Goal: Communication & Community: Ask a question

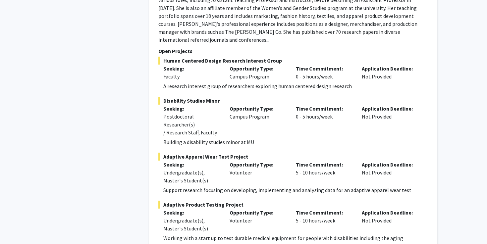
scroll to position [3141, 0]
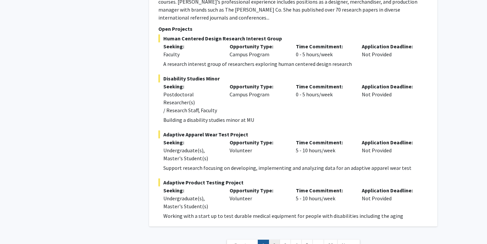
click at [270, 240] on link "2" at bounding box center [273, 246] width 11 height 12
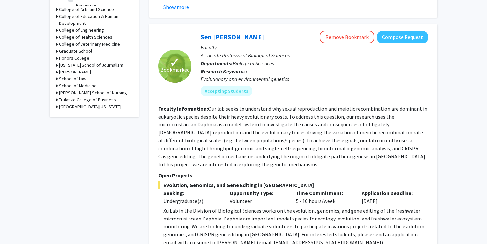
scroll to position [339, 0]
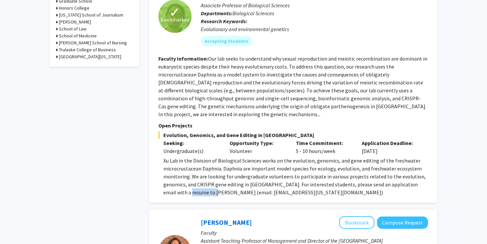
drag, startPoint x: 170, startPoint y: 185, endPoint x: 193, endPoint y: 186, distance: 23.5
click at [193, 186] on p "Xu Lab in the Division of Biological Sciences works on the evolution, genomics,…" at bounding box center [295, 177] width 265 height 40
drag, startPoint x: 212, startPoint y: 186, endPoint x: 258, endPoint y: 188, distance: 46.1
click at [258, 188] on p "Xu Lab in the Division of Biological Sciences works on the evolution, genomics,…" at bounding box center [295, 177] width 265 height 40
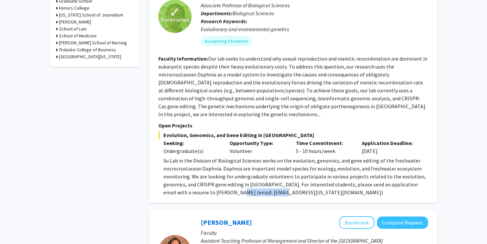
copy p "[EMAIL_ADDRESS][US_STATE][DOMAIN_NAME]"
click at [291, 172] on p "Xu Lab in the Division of Biological Sciences works on the evolution, genomics,…" at bounding box center [295, 177] width 265 height 40
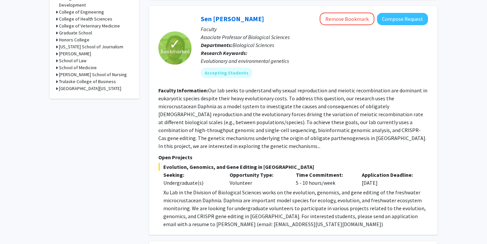
scroll to position [304, 0]
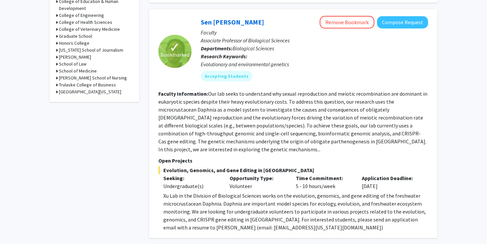
click at [259, 129] on section "Faculty Information: Our lab seeks to understand why sexual reproduction and me…" at bounding box center [292, 122] width 269 height 64
click at [388, 25] on button "Compose Request" at bounding box center [402, 22] width 51 height 12
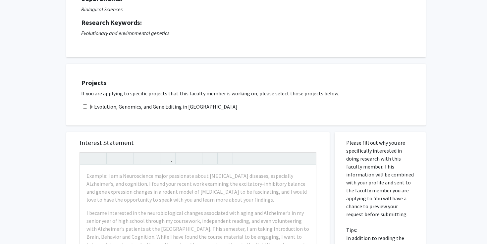
scroll to position [81, 0]
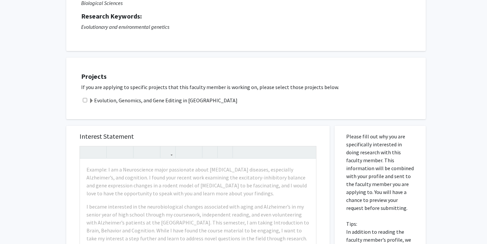
click at [84, 99] on input "checkbox" at bounding box center [85, 100] width 4 height 4
checkbox input "true"
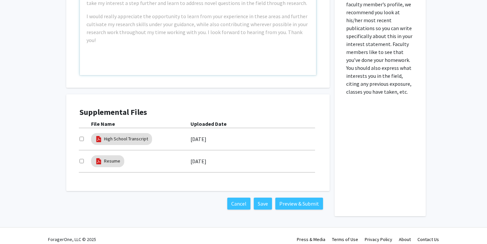
scroll to position [324, 0]
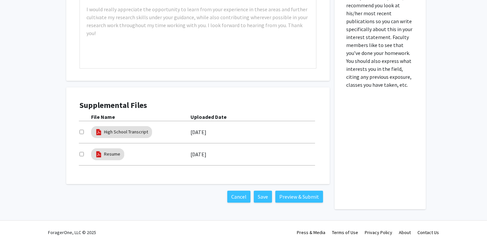
click at [82, 132] on input "checkbox" at bounding box center [81, 132] width 4 height 4
checkbox input "true"
click at [82, 153] on input "checkbox" at bounding box center [81, 154] width 4 height 4
checkbox input "true"
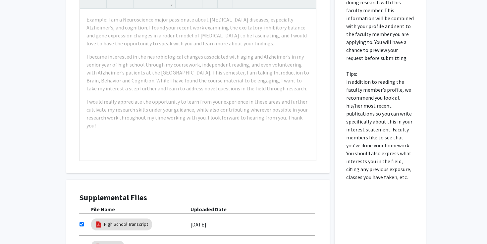
scroll to position [228, 0]
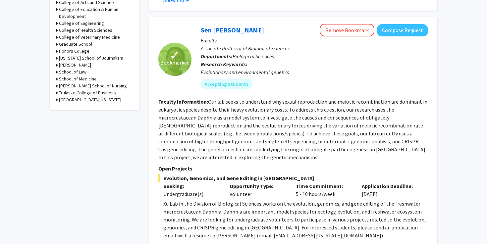
scroll to position [297, 0]
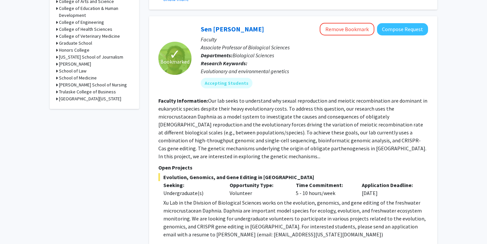
click at [288, 152] on section "Faculty Information: Our lab seeks to understand why sexual reproduction and me…" at bounding box center [292, 129] width 269 height 64
click at [412, 31] on button "Compose Request" at bounding box center [402, 29] width 51 height 12
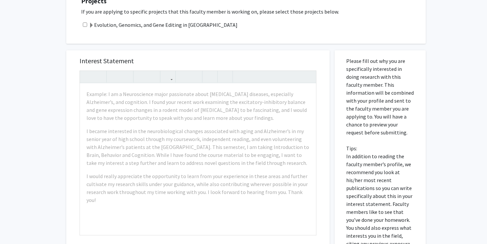
scroll to position [158, 0]
click at [86, 23] on input "checkbox" at bounding box center [85, 24] width 4 height 4
checkbox input "true"
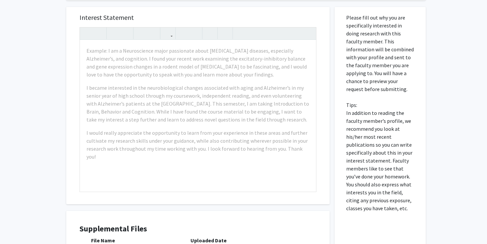
scroll to position [199, 0]
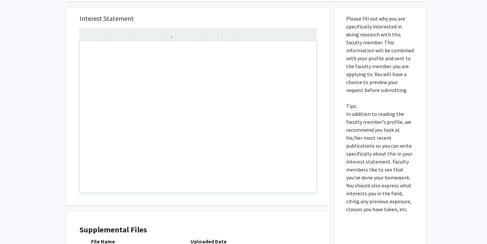
paste div "Note to users with screen readers: Please press Alt+0 or Option+0 to deactivate…"
type textarea "<p>Hello, </p> <p>I wanted to quickly introduce myself. I am a junior majoring …"
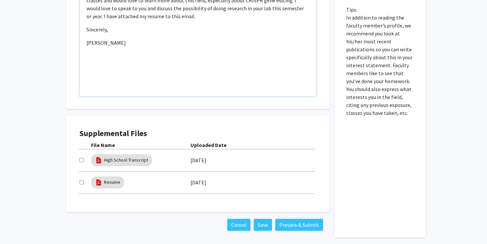
scroll to position [324, 0]
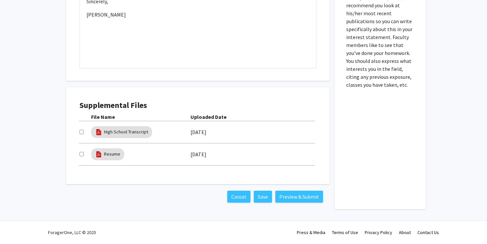
click at [84, 129] on div at bounding box center [85, 132] width 12 height 8
click at [84, 132] on div at bounding box center [85, 132] width 12 height 8
click at [82, 132] on input "checkbox" at bounding box center [81, 132] width 4 height 4
checkbox input "true"
click at [81, 153] on input "checkbox" at bounding box center [81, 154] width 4 height 4
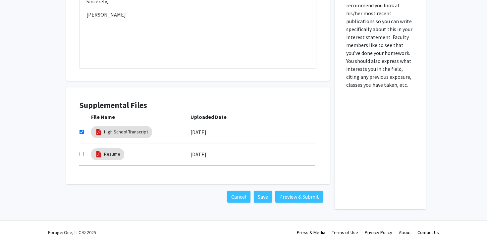
checkbox input "true"
click at [299, 198] on button "Preview & Submit" at bounding box center [299, 197] width 48 height 12
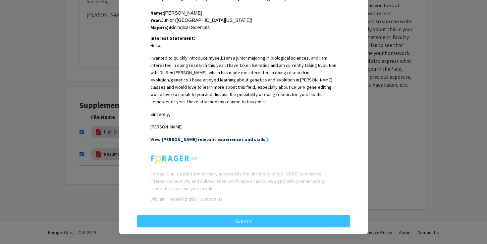
scroll to position [146, 0]
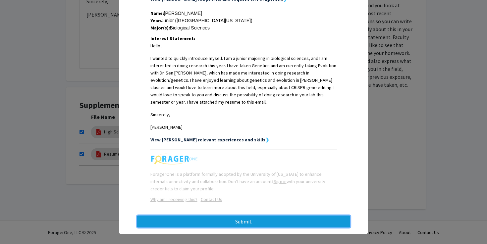
click at [249, 217] on button "Submit" at bounding box center [243, 222] width 213 height 12
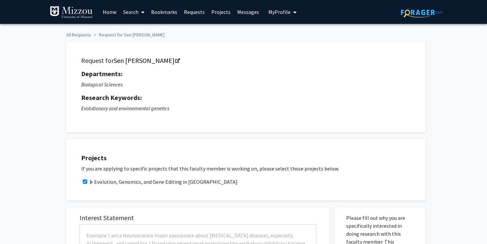
checkbox input "true"
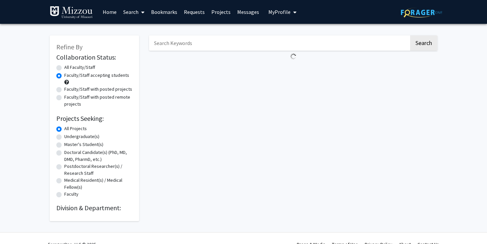
click at [290, 13] on span "My profile dropdown to access profile and logout" at bounding box center [293, 12] width 6 height 23
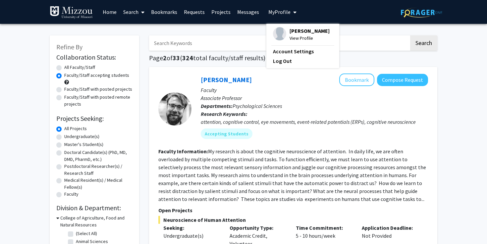
click at [290, 13] on span "My profile dropdown to access profile and logout" at bounding box center [293, 12] width 6 height 23
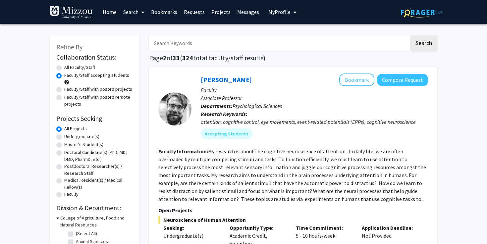
click at [194, 11] on link "Requests" at bounding box center [193, 11] width 27 height 23
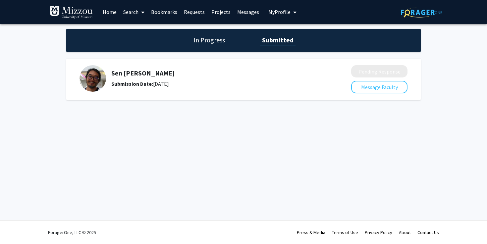
click at [112, 11] on link "Home" at bounding box center [109, 11] width 21 height 23
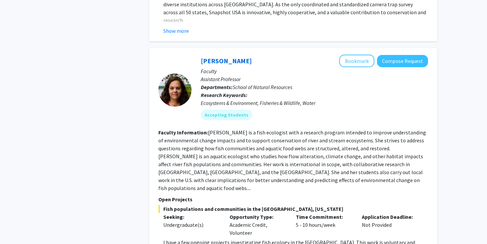
scroll to position [2054, 0]
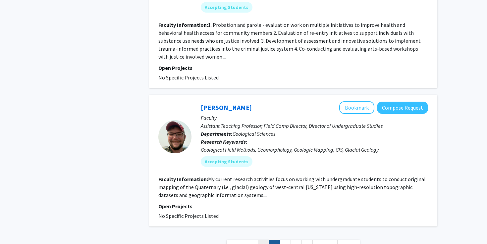
click at [261, 240] on link "1" at bounding box center [263, 246] width 11 height 12
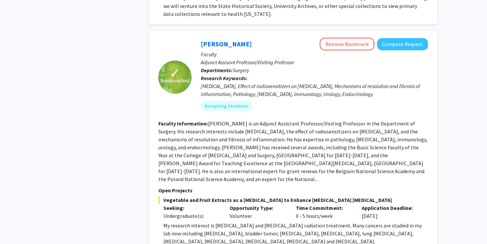
scroll to position [2487, 0]
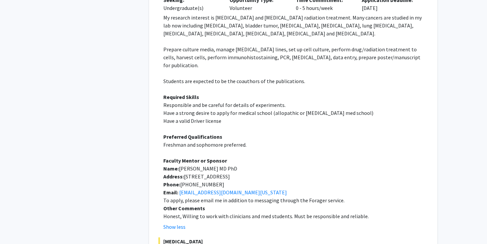
scroll to position [2695, 0]
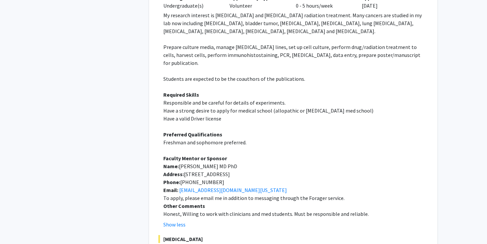
click at [295, 178] on p "Phone: [PHONE_NUMBER]" at bounding box center [295, 182] width 265 height 8
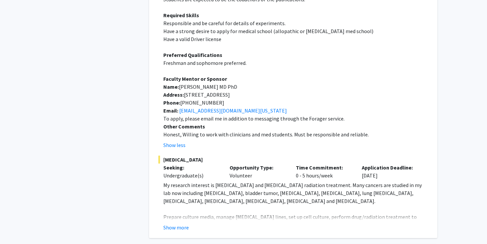
scroll to position [2773, 0]
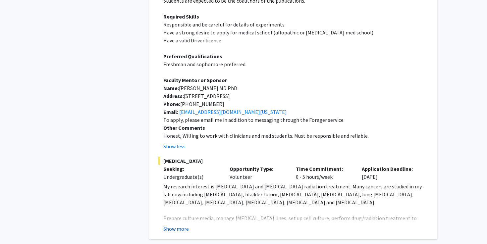
click at [175, 225] on button "Show more" at bounding box center [175, 229] width 25 height 8
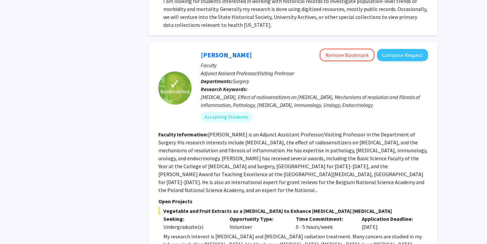
scroll to position [2468, 0]
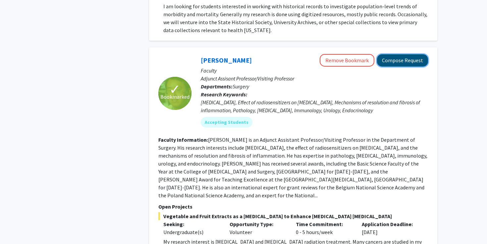
click at [414, 54] on button "Compose Request" at bounding box center [402, 60] width 51 height 12
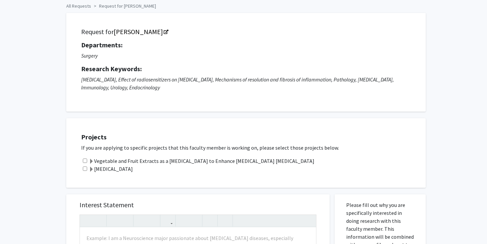
scroll to position [29, 0]
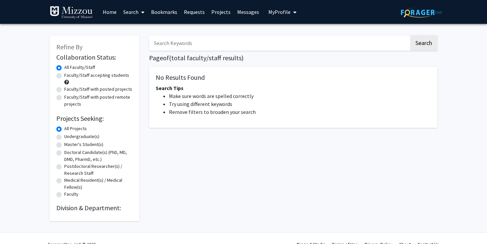
scroll to position [12, 0]
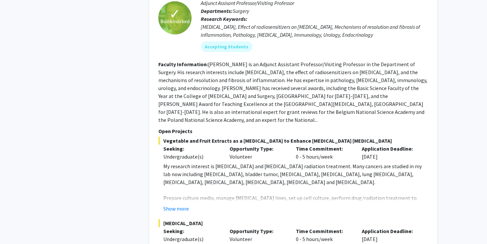
scroll to position [2544, 0]
click at [174, 204] on button "Show more" at bounding box center [175, 208] width 25 height 8
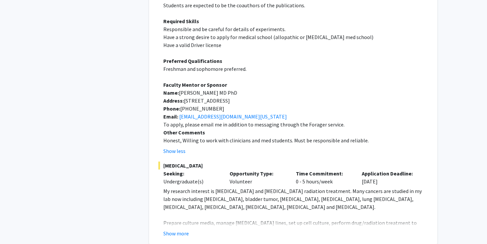
scroll to position [2768, 0]
click at [175, 229] on button "Show more" at bounding box center [175, 233] width 25 height 8
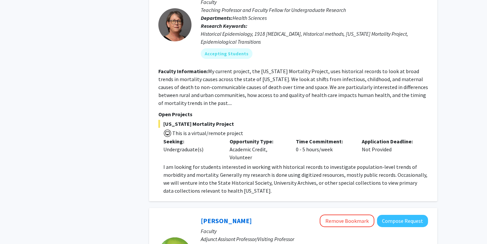
scroll to position [2307, 0]
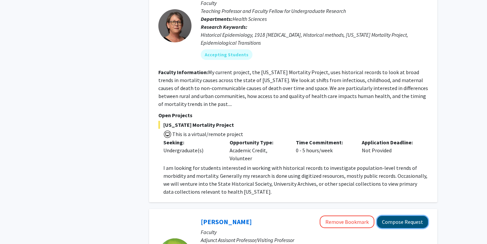
click at [396, 216] on button "Compose Request" at bounding box center [402, 222] width 51 height 12
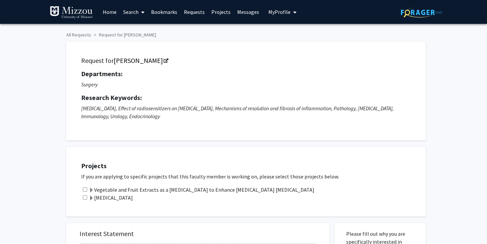
click at [85, 190] on input "checkbox" at bounding box center [85, 189] width 4 height 4
checkbox input "true"
click at [85, 199] on input "checkbox" at bounding box center [85, 197] width 4 height 4
checkbox input "true"
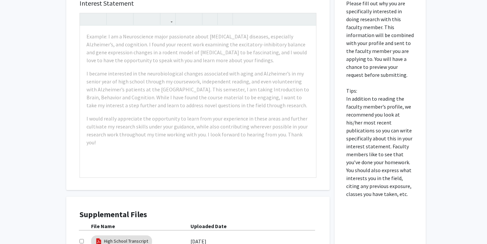
scroll to position [231, 0]
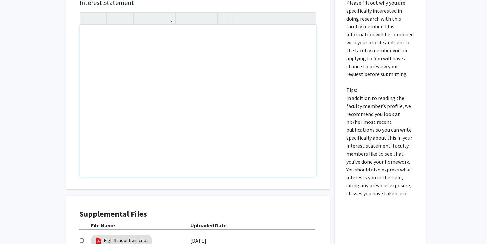
click at [170, 48] on div "Note to users with screen readers: Please press Alt+0 or Option+0 to deactivate…" at bounding box center [198, 101] width 236 height 152
paste div "Note to users with screen readers: Please press Alt+0 or Option+0 to deactivate…"
type textarea "<p>Hello, </p> <p>I wanted to quickly introduce myself. I am a junior majoring …"
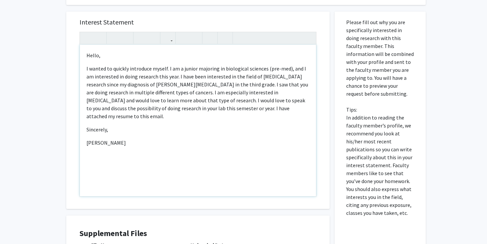
scroll to position [219, 0]
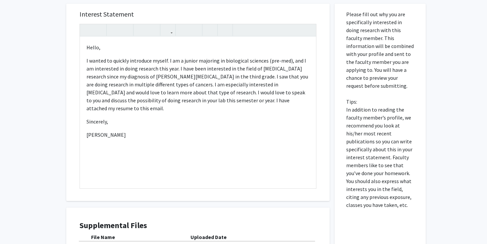
click at [53, 57] on div "All Requests Request for Yujiang Fang Request for Yujiang Fang Departments: Sur…" at bounding box center [243, 74] width 487 height 540
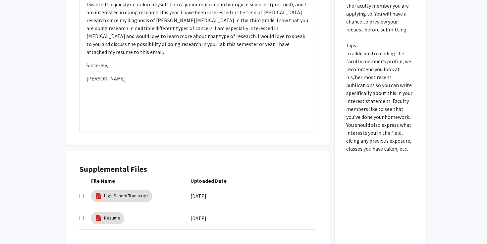
scroll to position [340, 0]
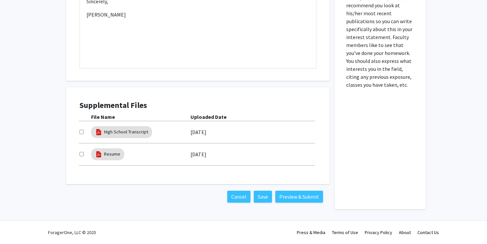
click at [80, 130] on input "checkbox" at bounding box center [81, 132] width 4 height 4
checkbox input "true"
click at [82, 156] on input "checkbox" at bounding box center [81, 154] width 4 height 4
checkbox input "true"
click at [303, 197] on button "Preview & Submit" at bounding box center [299, 197] width 48 height 12
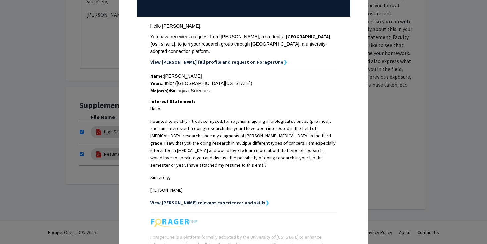
scroll to position [139, 0]
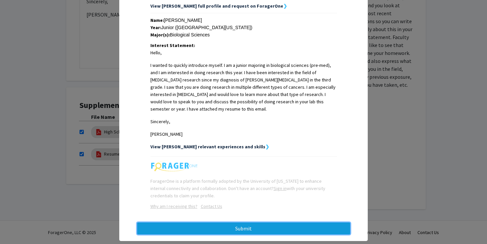
click at [254, 222] on button "Submit" at bounding box center [243, 228] width 213 height 12
